Goal: Book appointment/travel/reservation

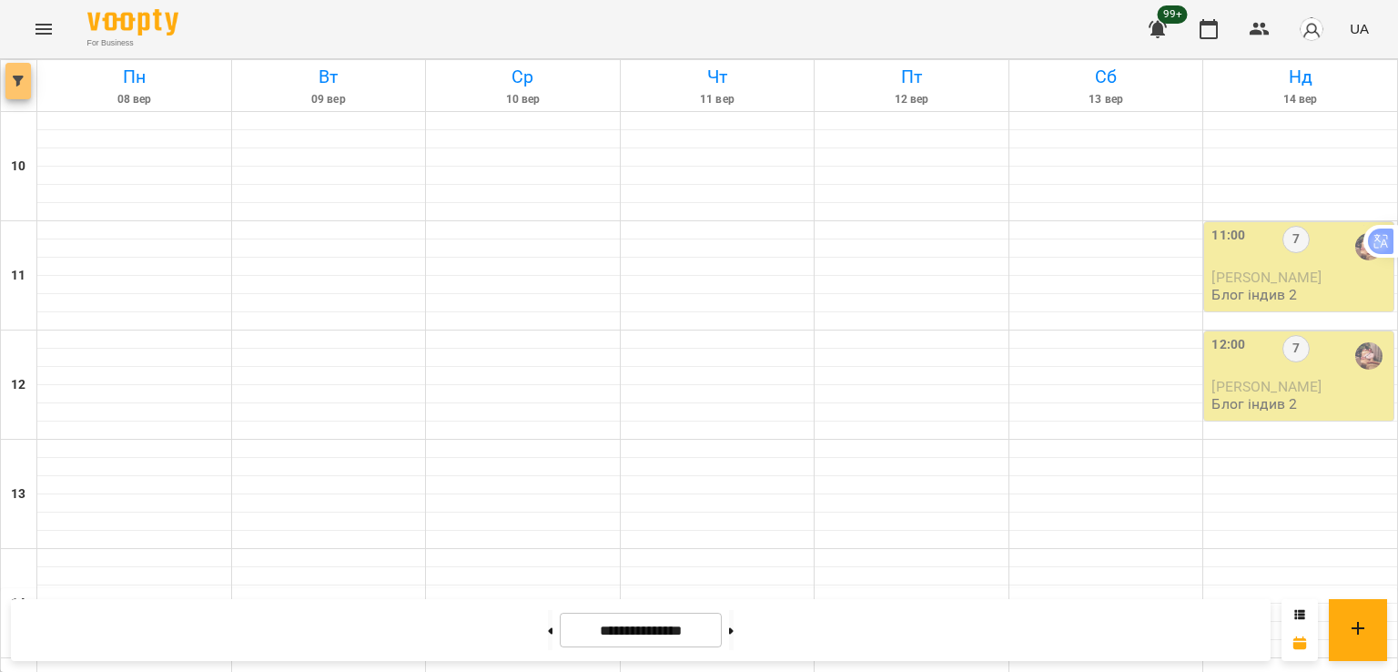
click at [22, 84] on icon "button" at bounding box center [18, 81] width 11 height 11
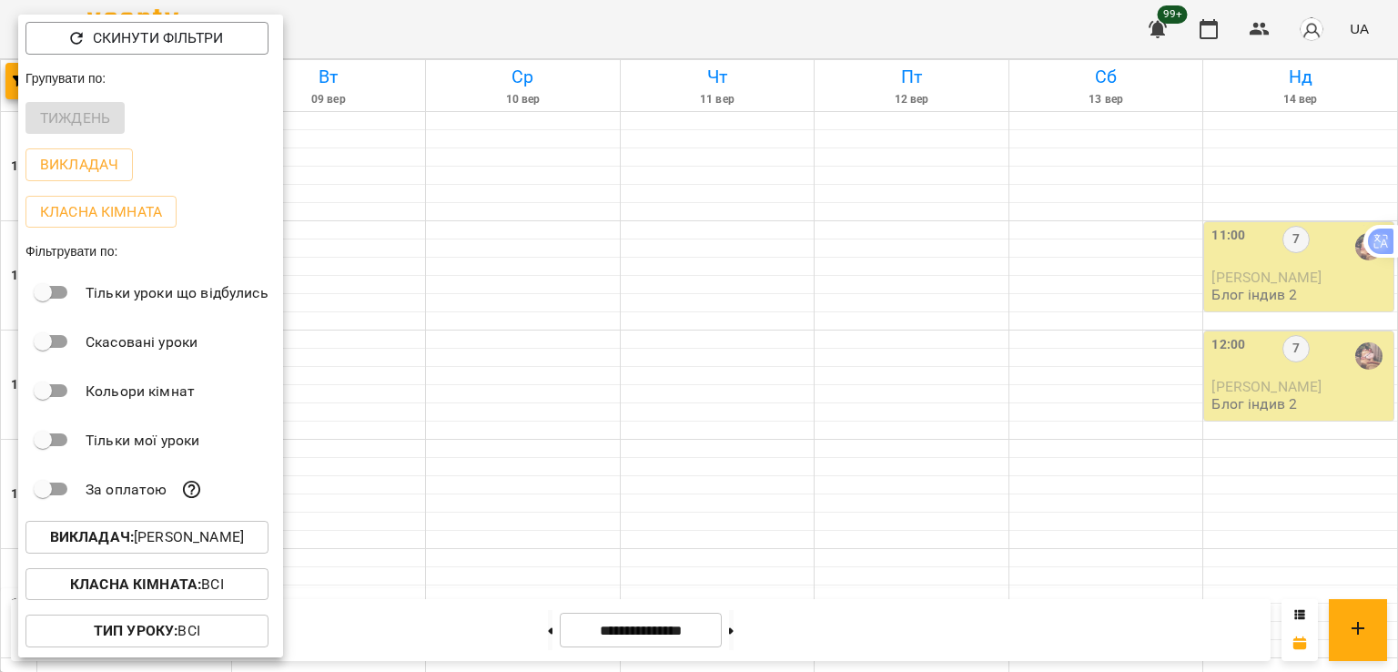
click at [123, 542] on b "Викладач :" at bounding box center [92, 536] width 84 height 17
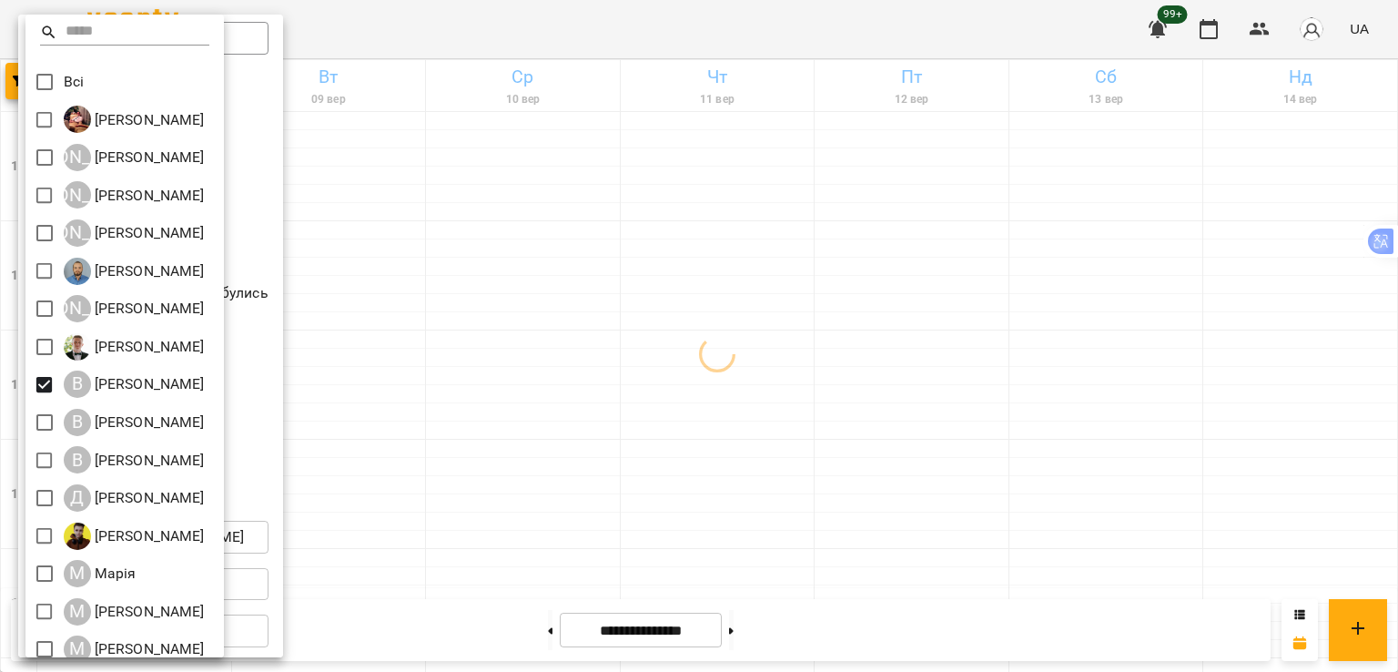
click at [587, 493] on div at bounding box center [699, 336] width 1398 height 672
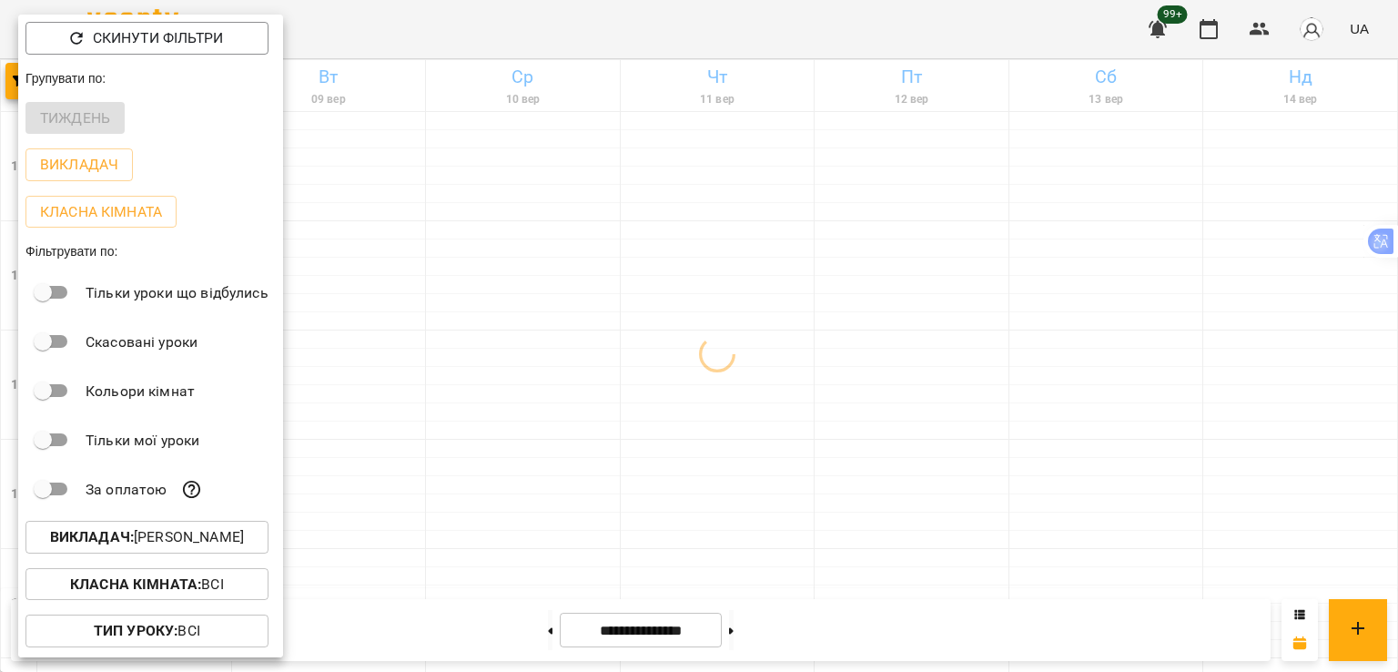
click at [725, 480] on div at bounding box center [699, 336] width 1398 height 672
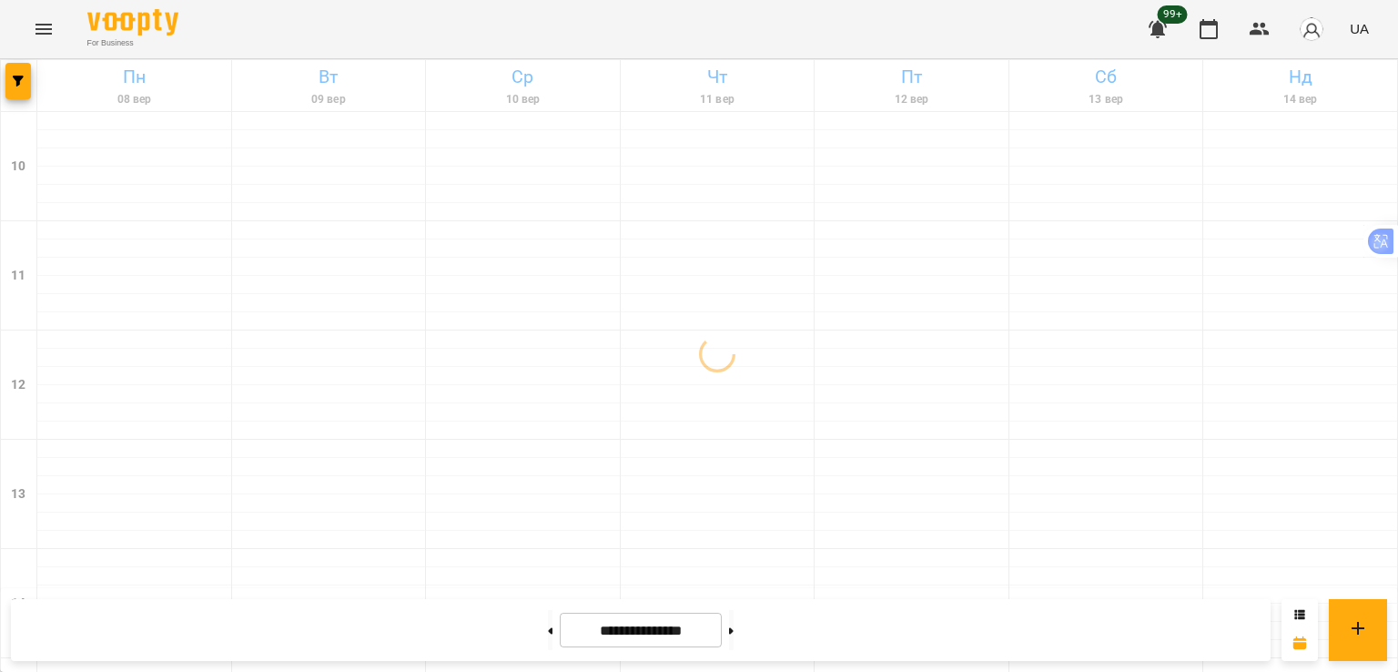
scroll to position [728, 0]
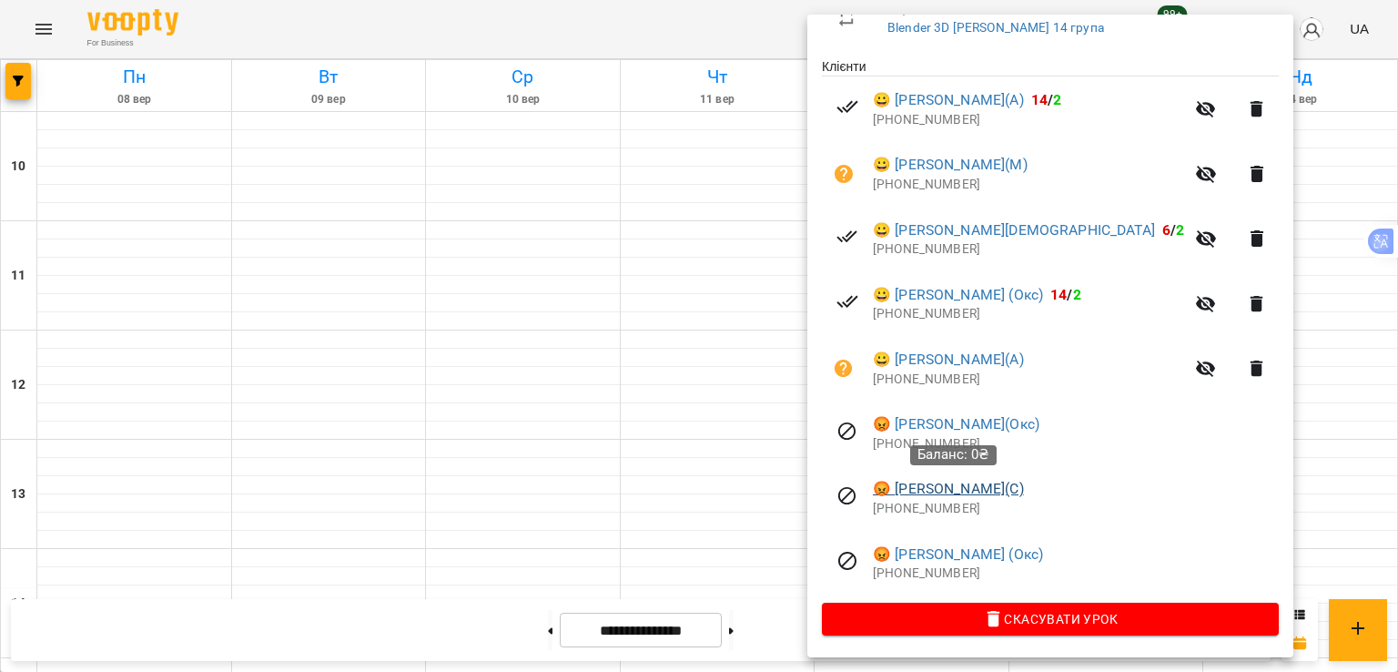
scroll to position [259, 0]
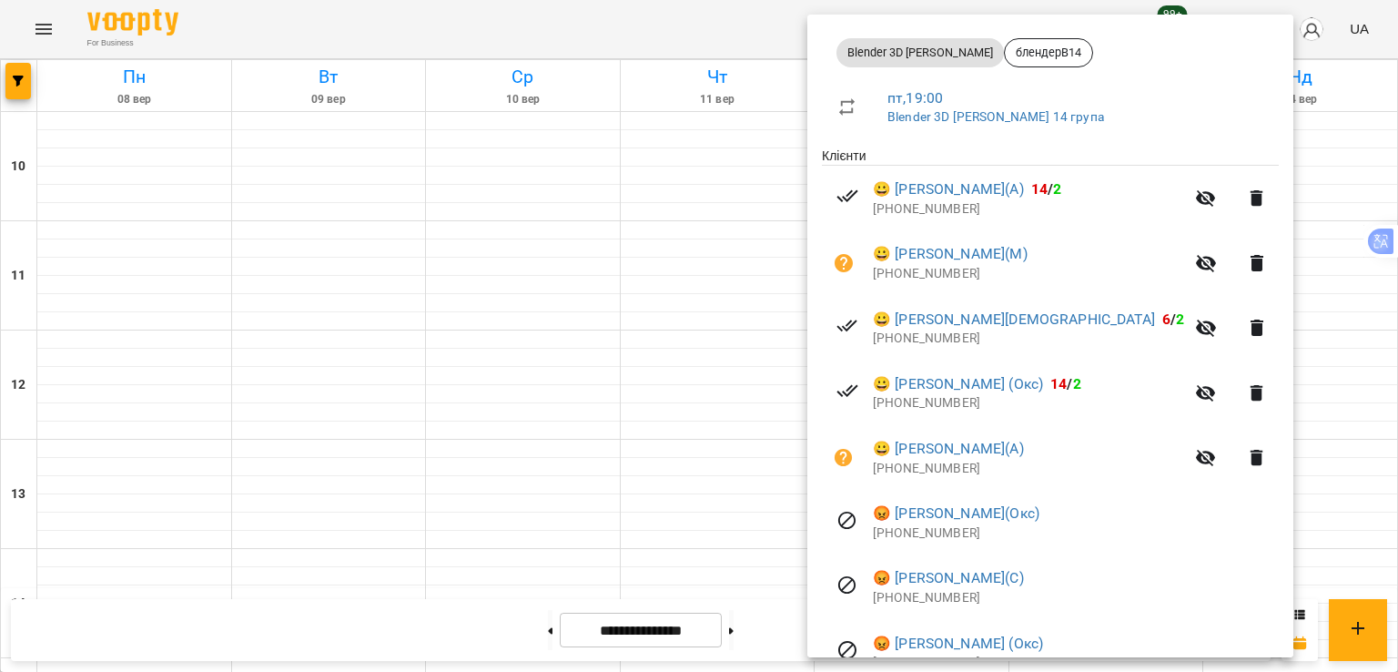
click at [1352, 401] on div at bounding box center [699, 336] width 1398 height 672
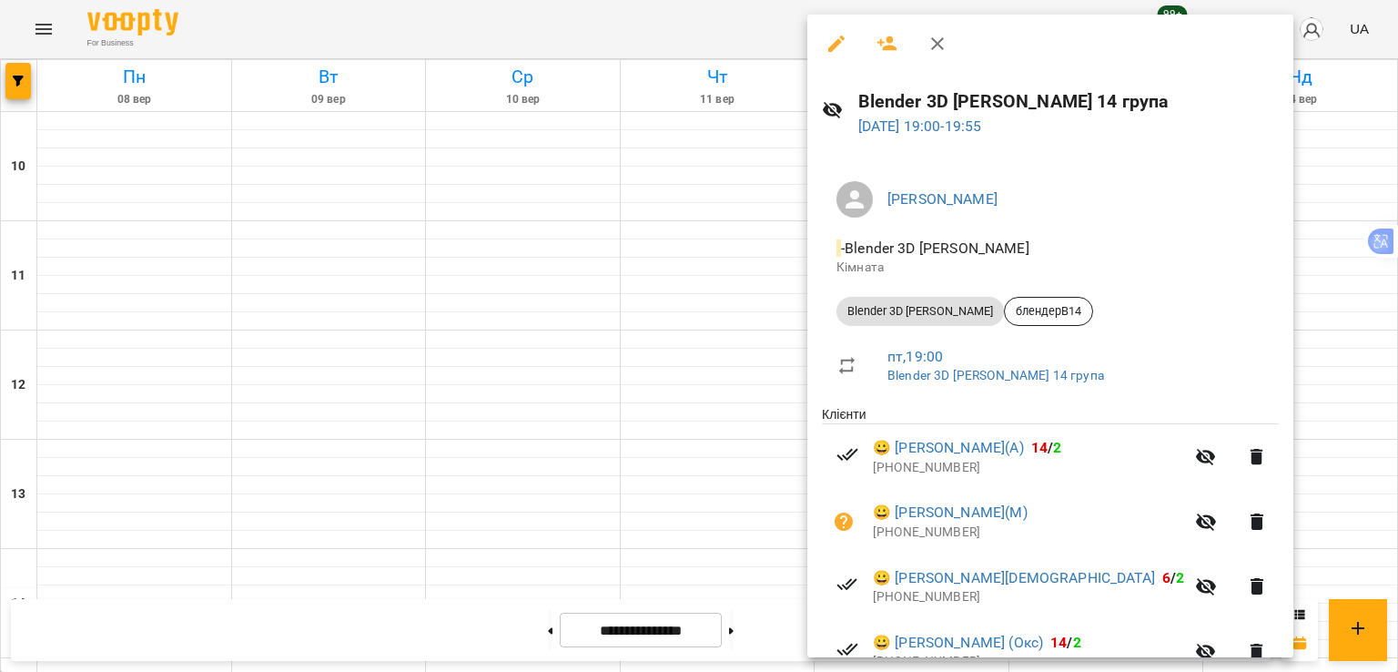
click at [19, 87] on div at bounding box center [699, 336] width 1398 height 672
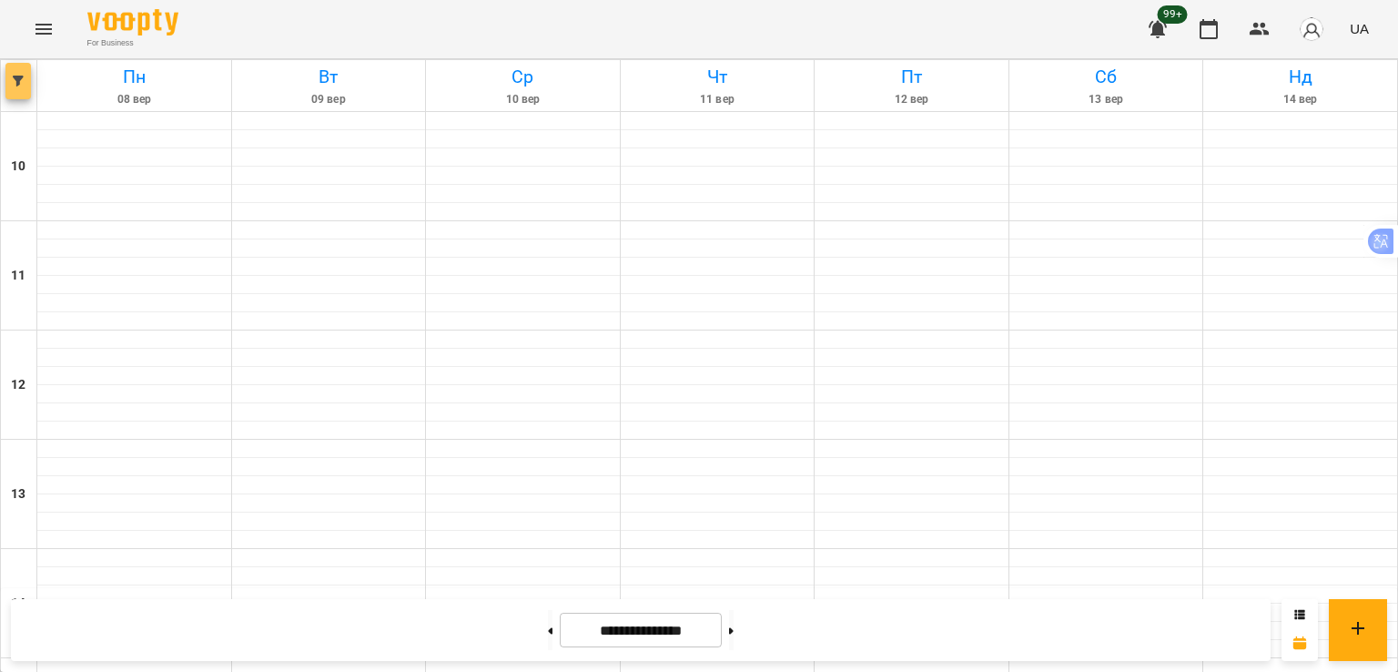
click at [19, 87] on button "button" at bounding box center [17, 81] width 25 height 36
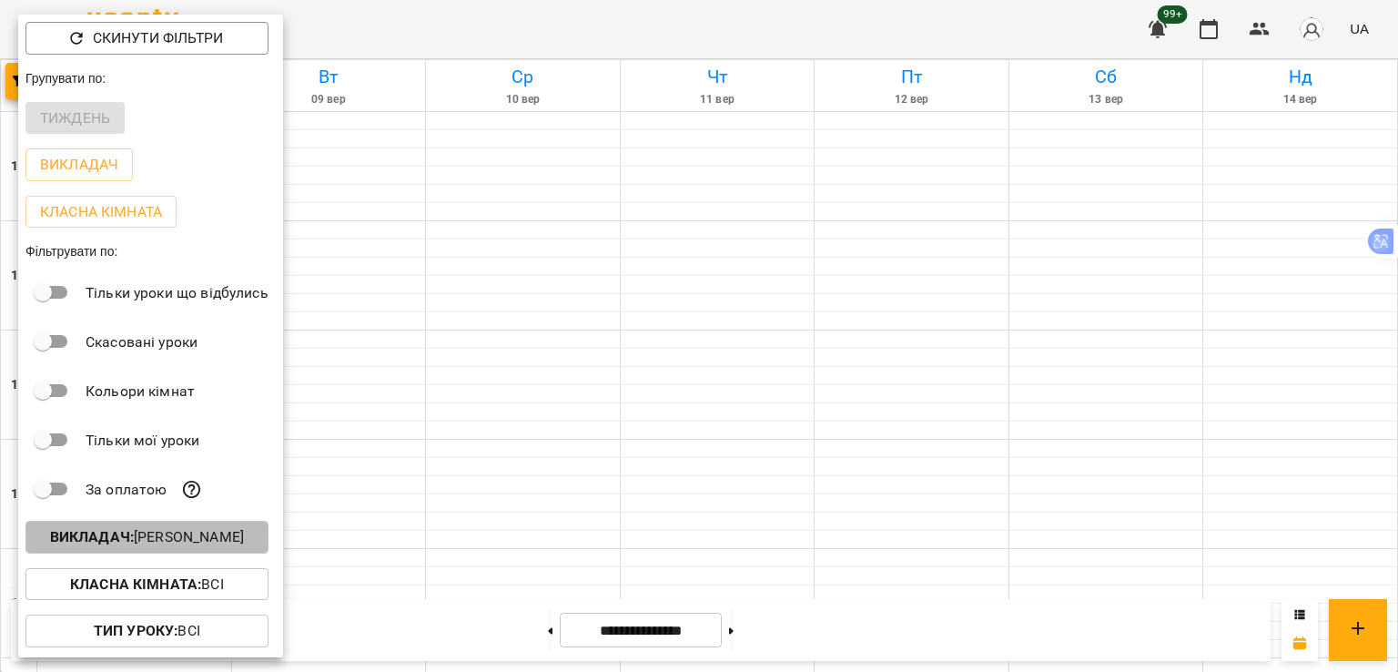
click at [109, 535] on b "Викладач :" at bounding box center [92, 536] width 84 height 17
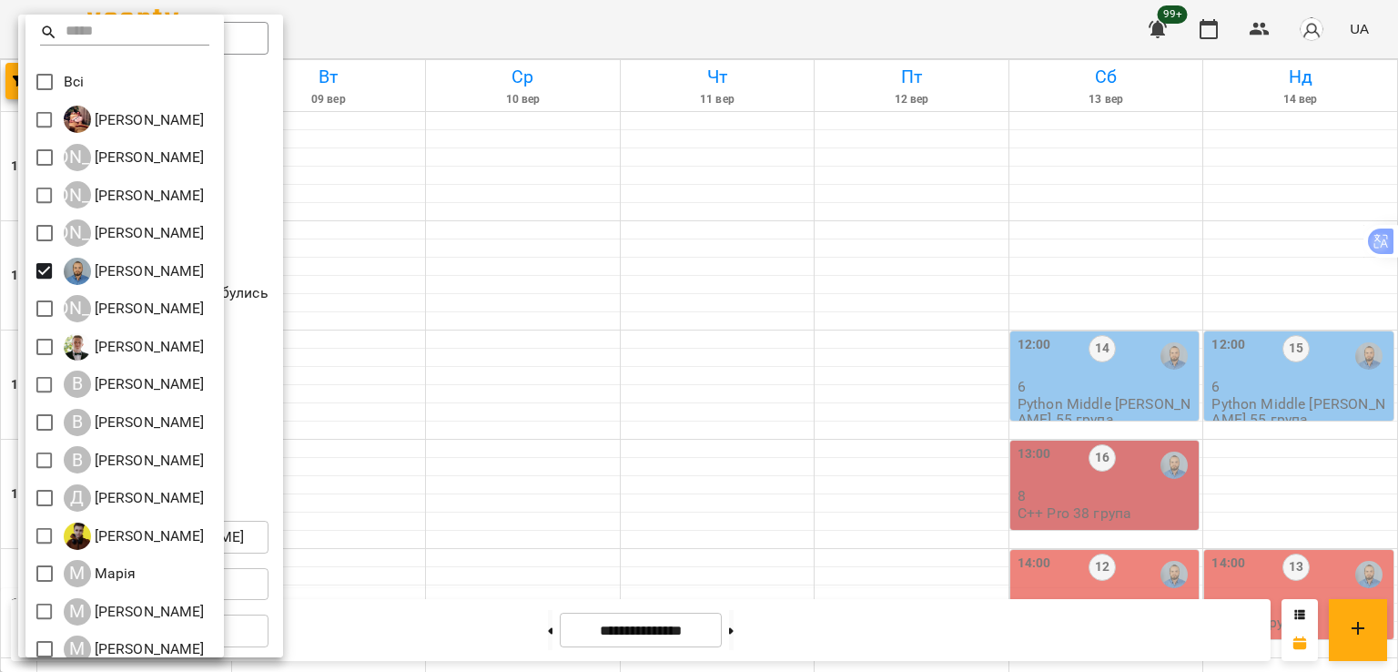
click at [896, 312] on div at bounding box center [699, 336] width 1398 height 672
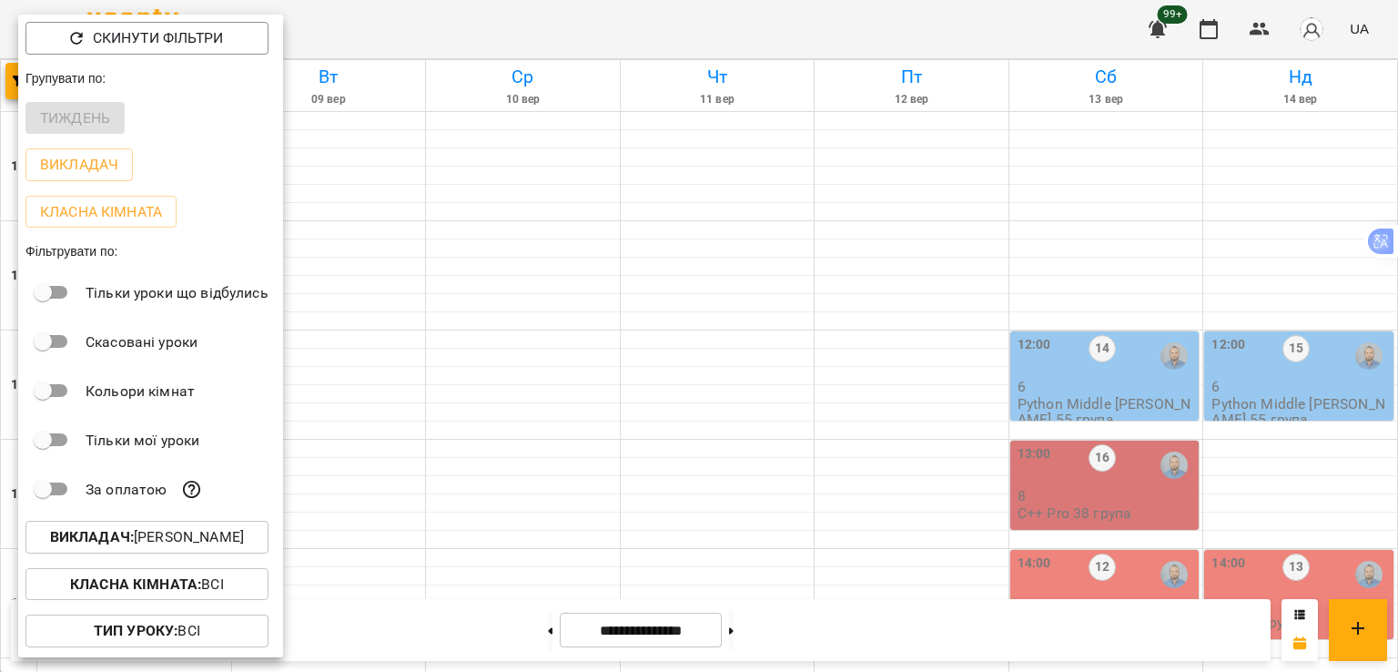
click at [896, 312] on div at bounding box center [699, 336] width 1398 height 672
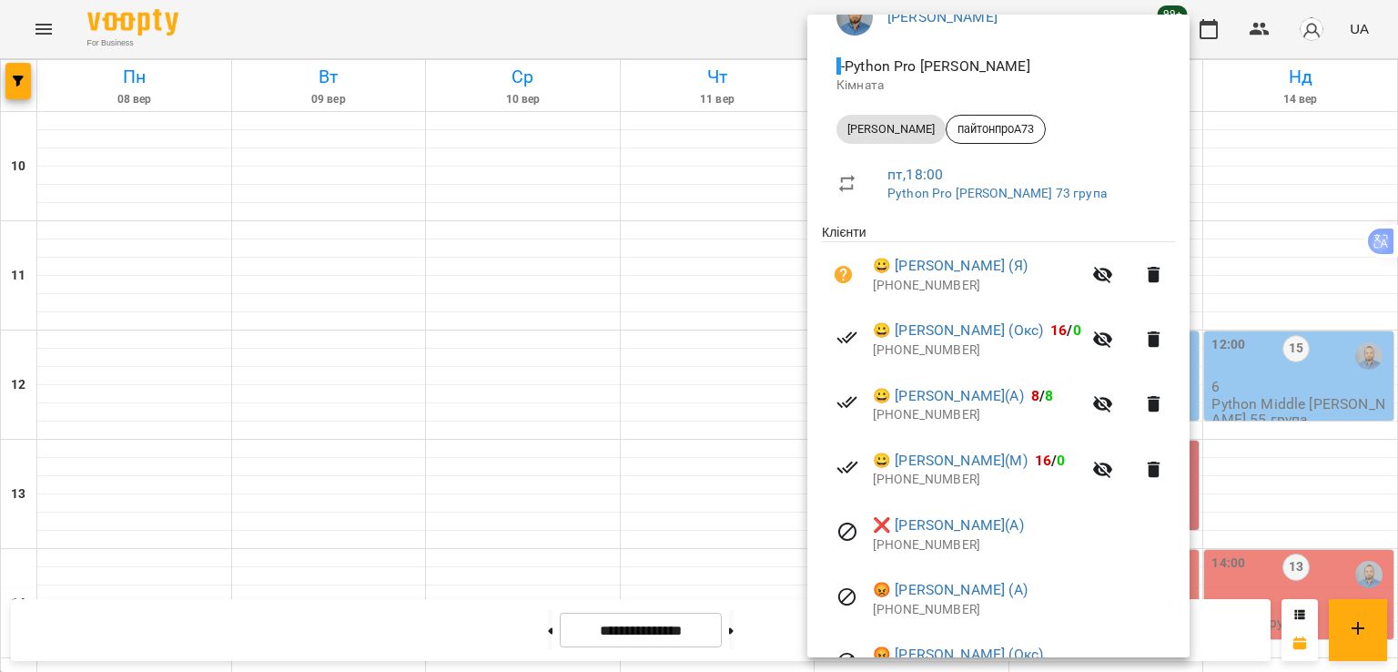
scroll to position [273, 0]
